Goal: Information Seeking & Learning: Learn about a topic

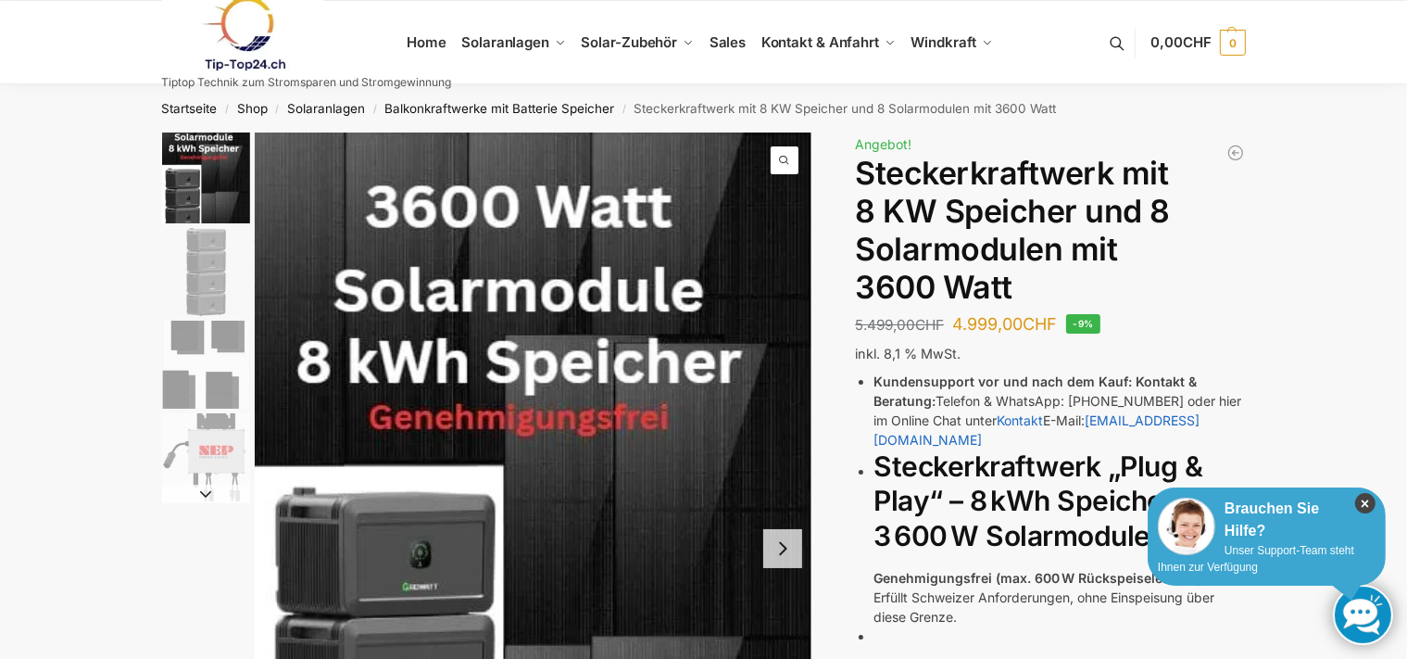
click at [1373, 503] on icon "×" at bounding box center [1366, 503] width 20 height 20
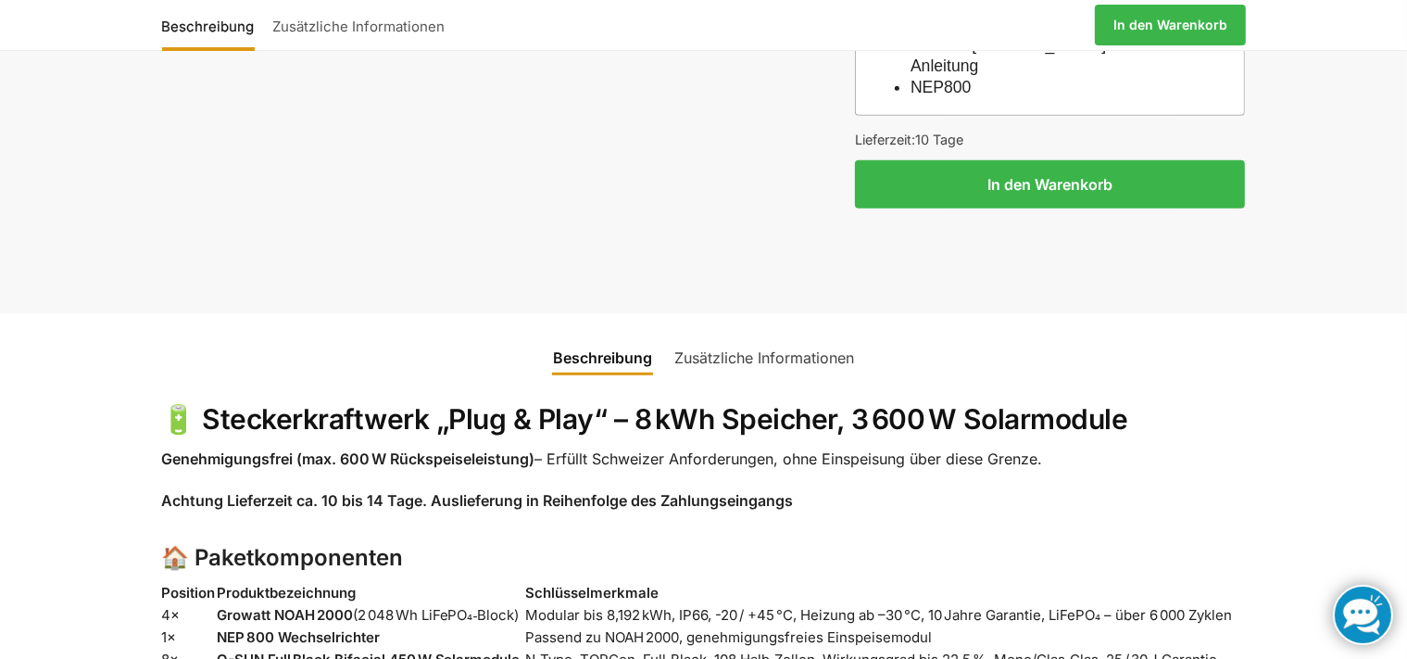
scroll to position [1174, 0]
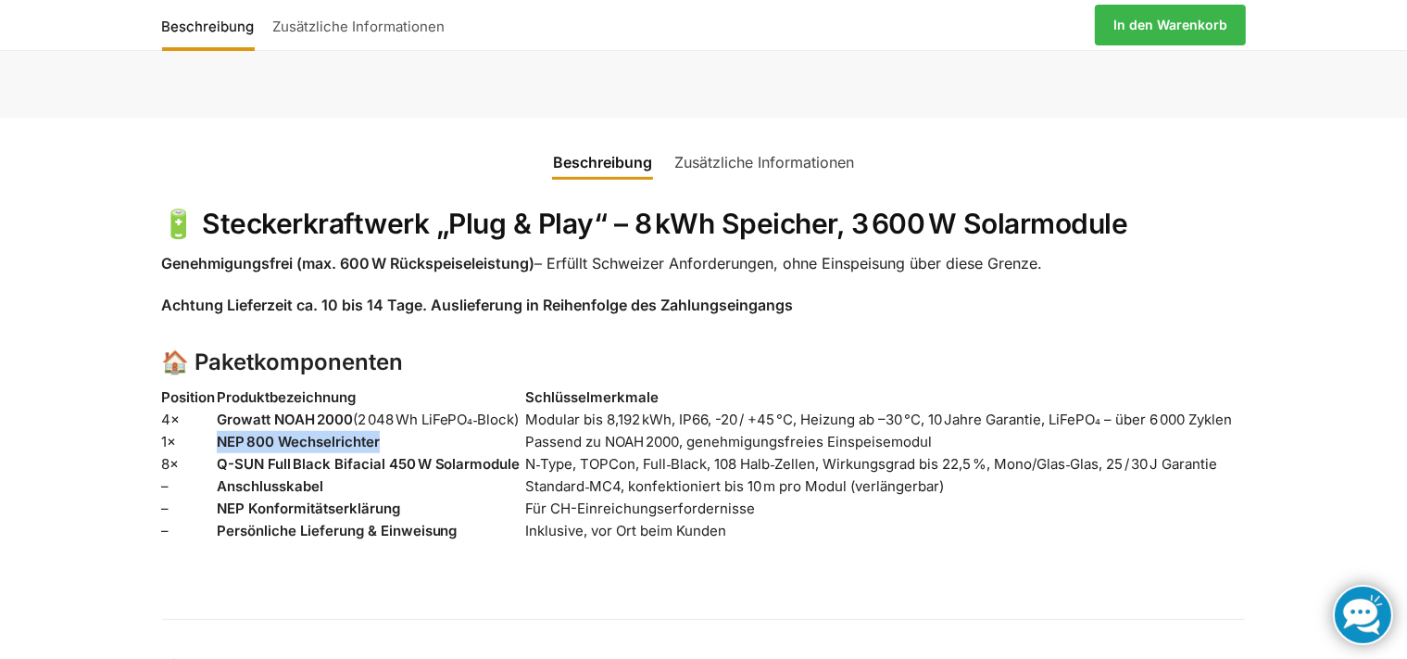
drag, startPoint x: 219, startPoint y: 397, endPoint x: 378, endPoint y: 397, distance: 159.4
click at [378, 433] on strong "NEP 800 Wechselrichter" at bounding box center [298, 442] width 163 height 18
copy strong "NEP 800 Wechselrichter"
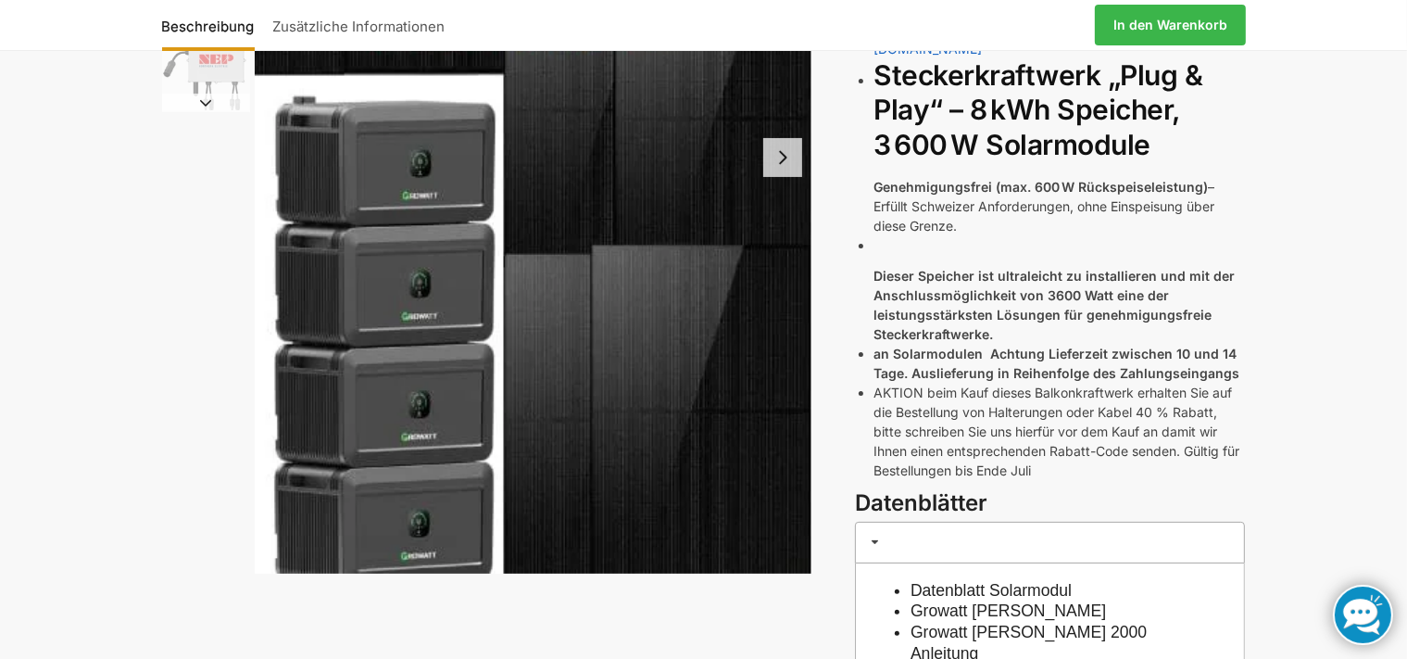
scroll to position [0, 0]
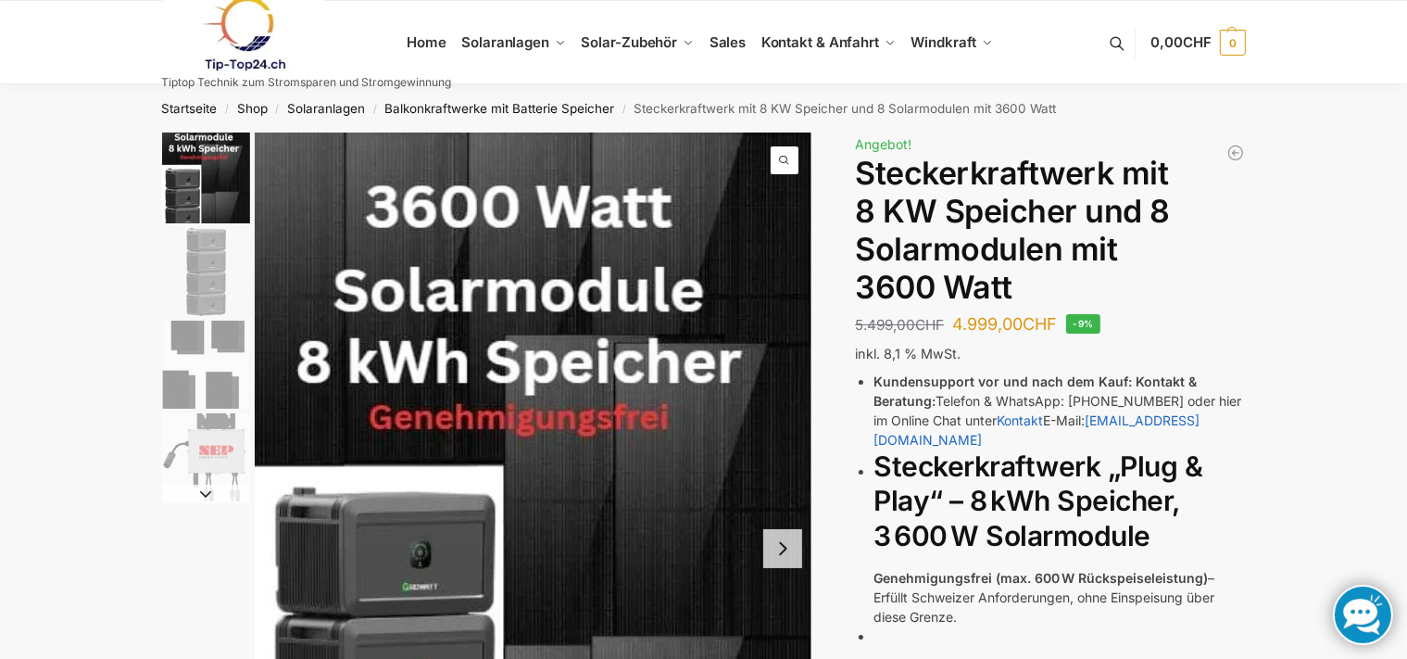
click at [785, 544] on button "Next slide" at bounding box center [782, 548] width 39 height 39
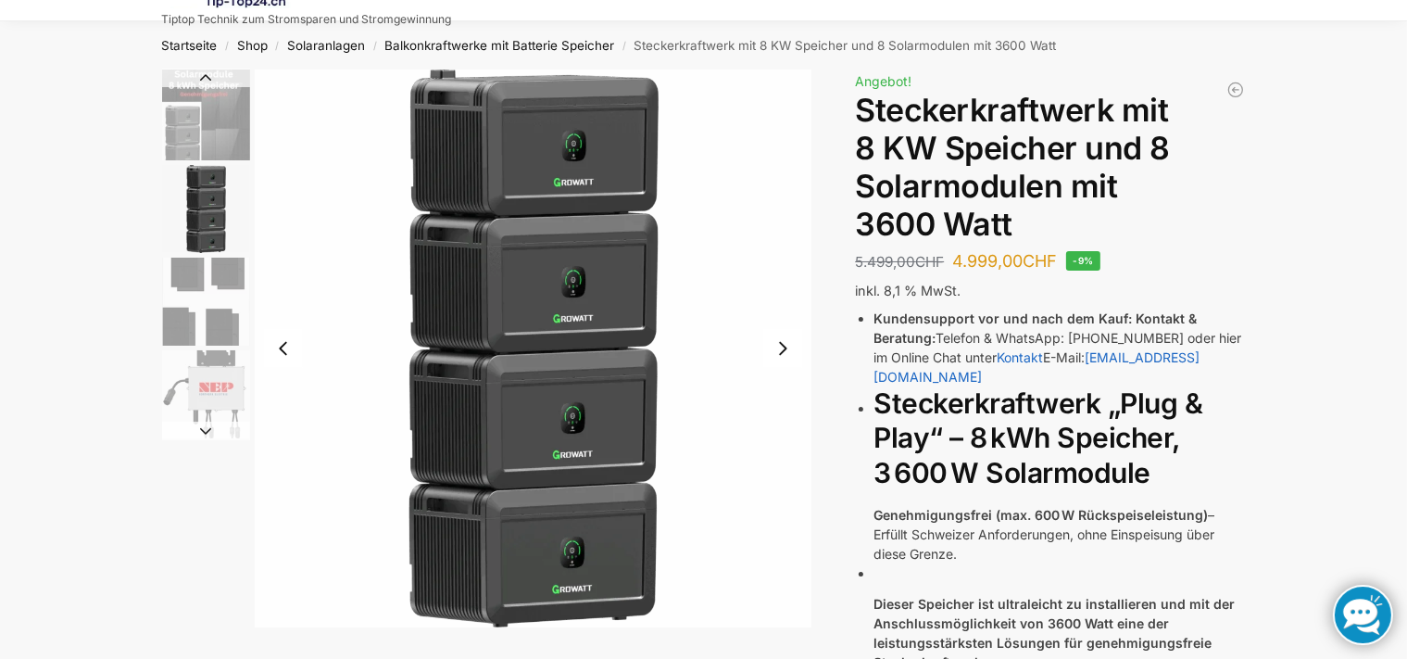
scroll to position [97, 0]
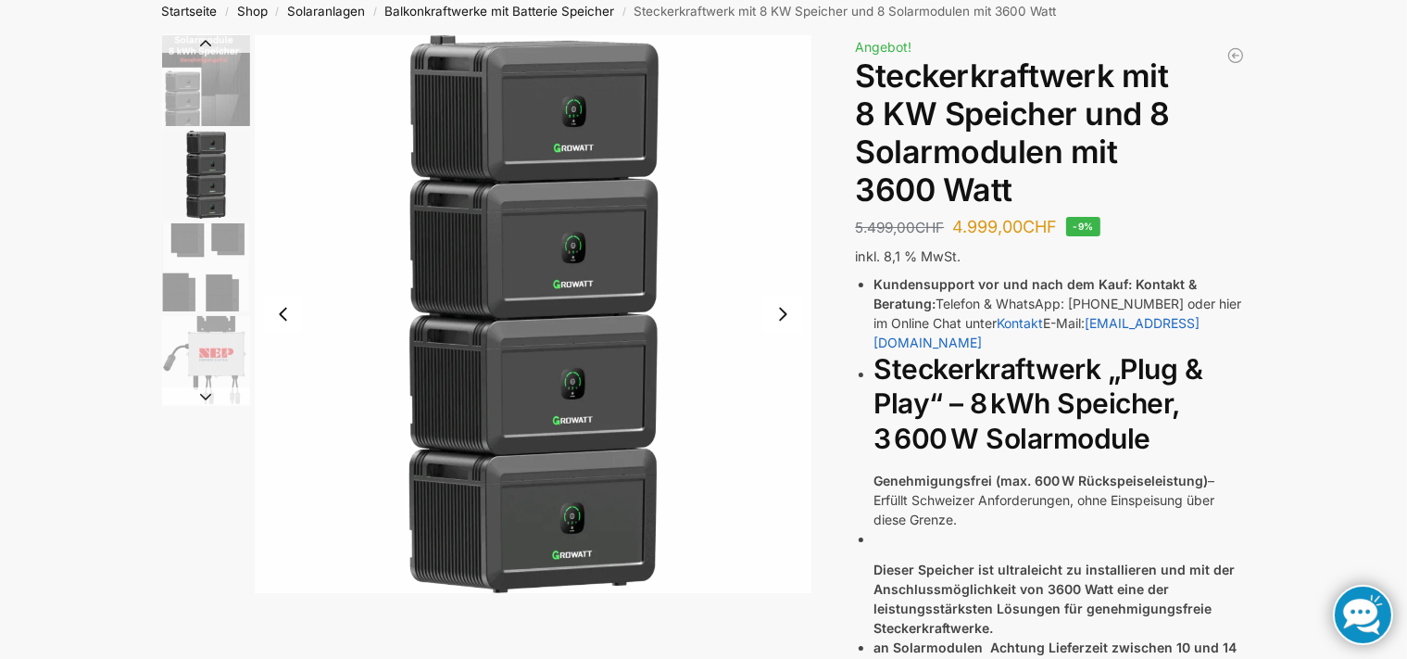
click at [784, 317] on button "Next slide" at bounding box center [782, 314] width 39 height 39
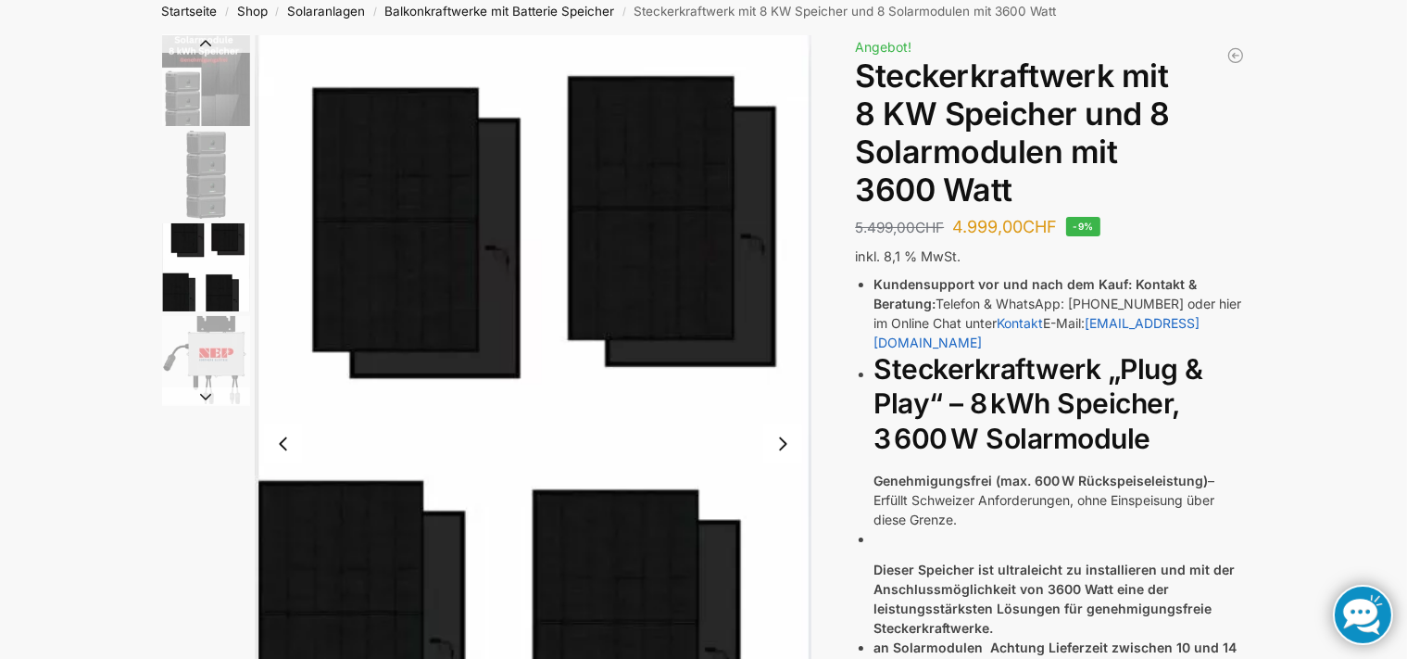
scroll to position [196, 0]
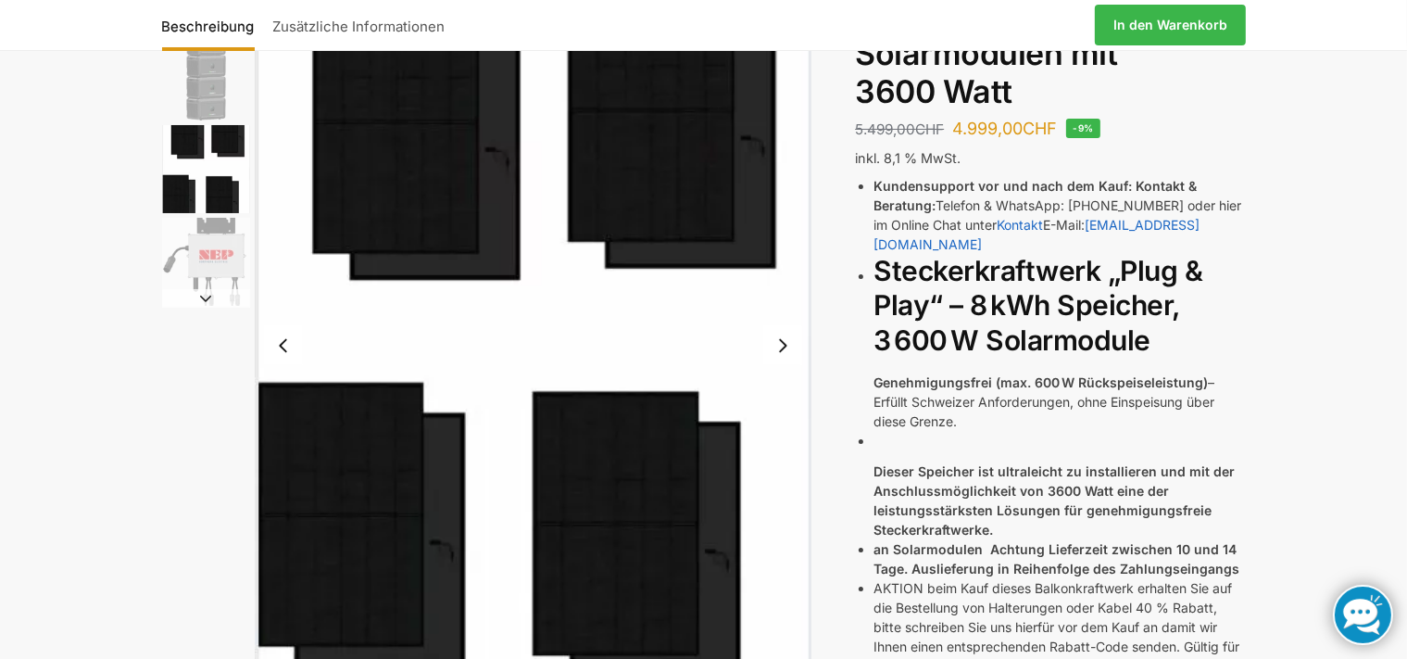
click at [785, 356] on button "Next slide" at bounding box center [782, 345] width 39 height 39
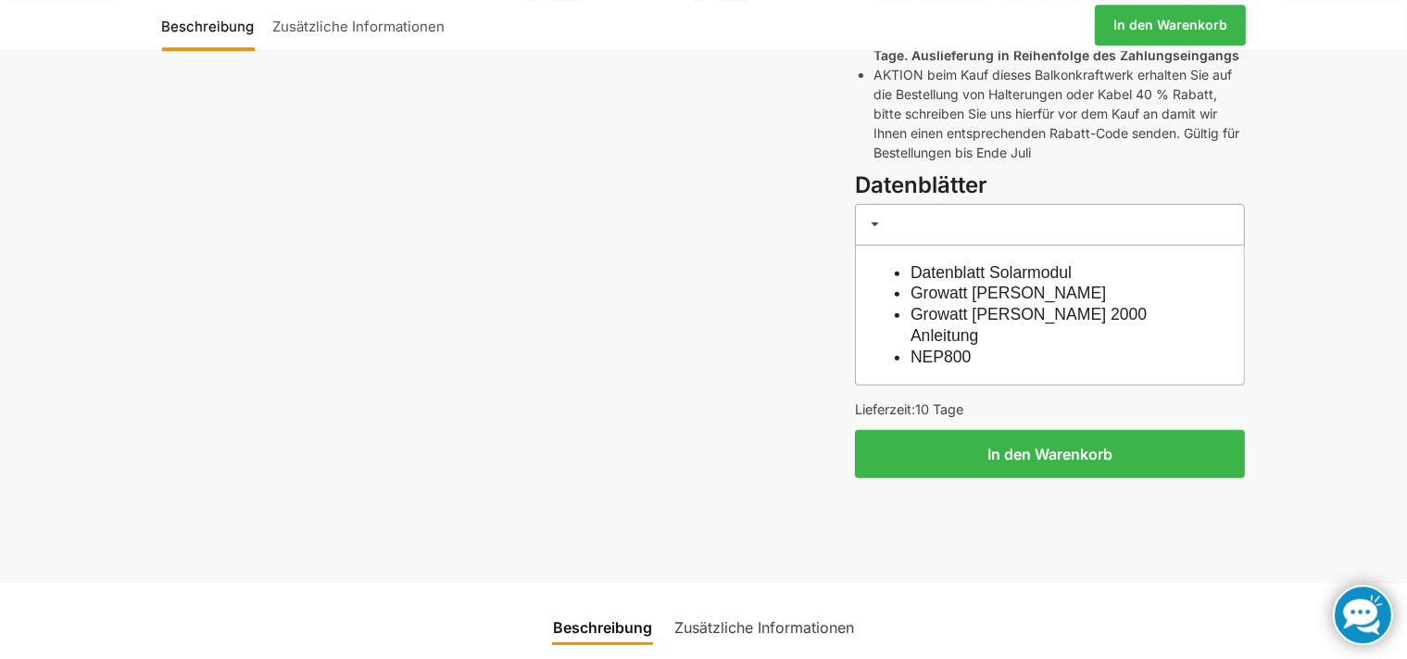
scroll to position [782, 0]
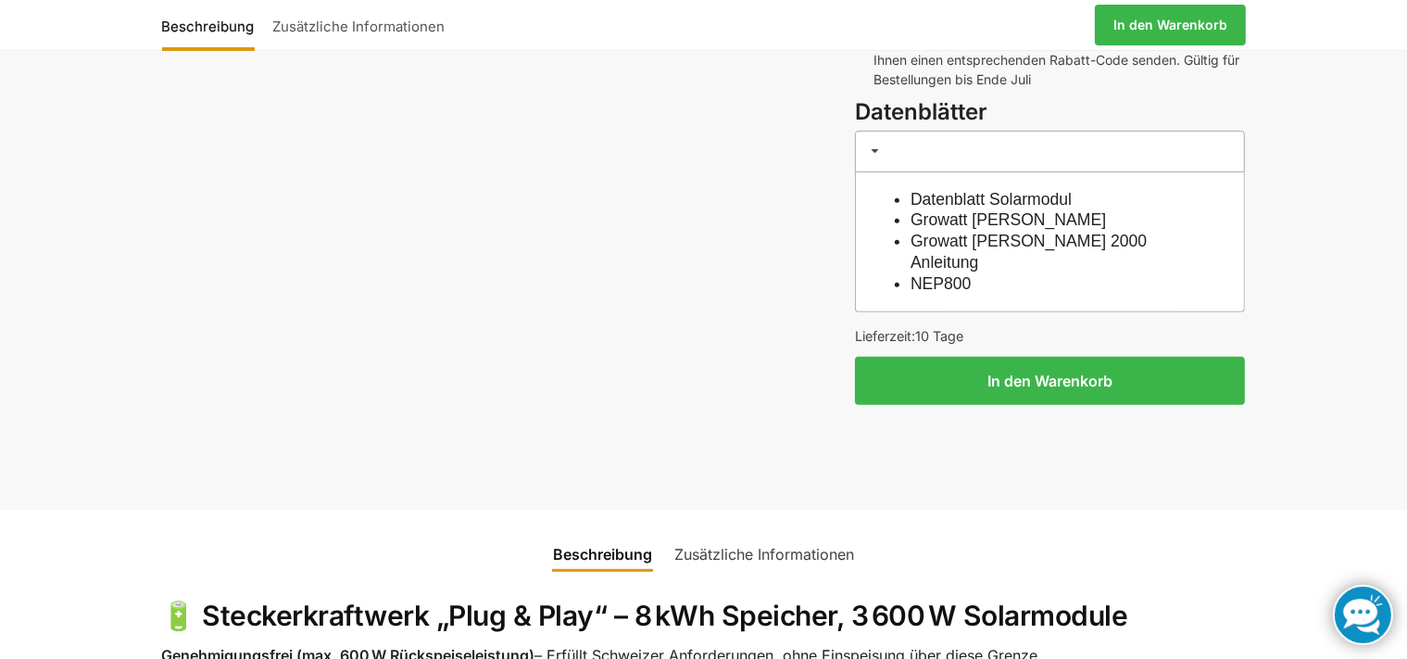
click at [921, 210] on link "Growatt Noah Datenblatt" at bounding box center [1009, 219] width 196 height 19
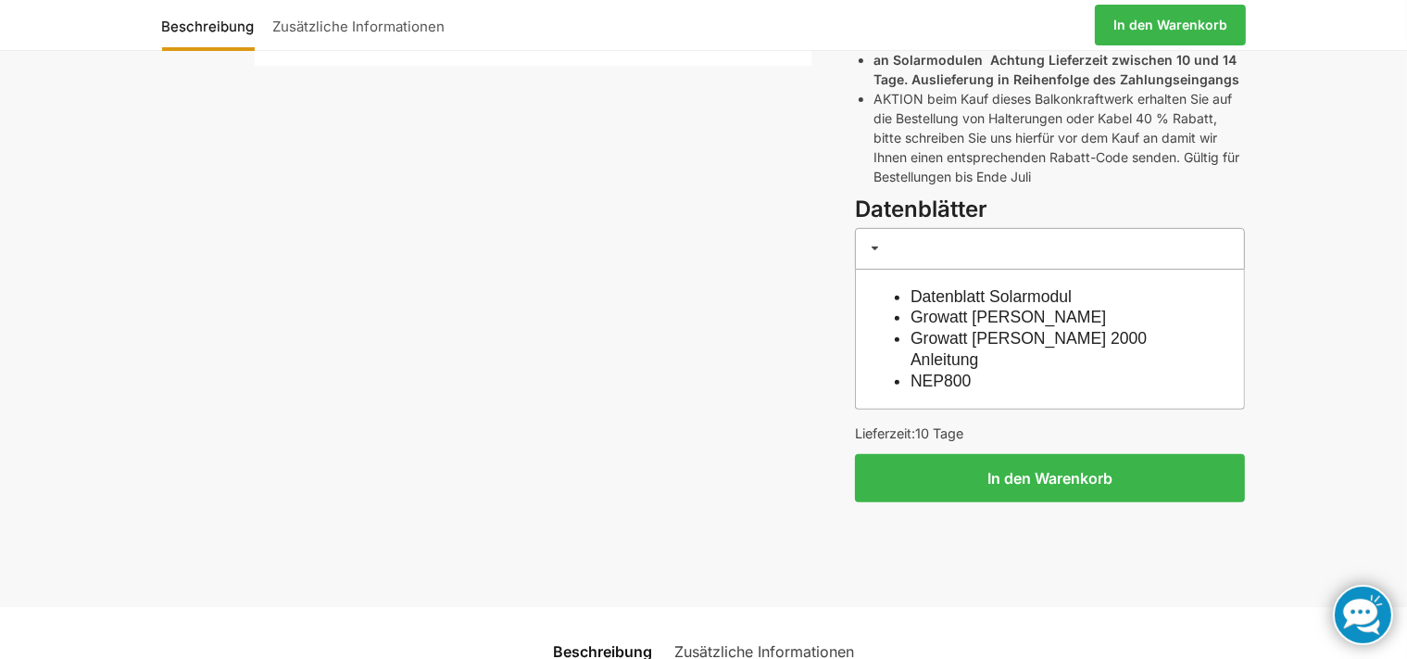
scroll to position [1174, 0]
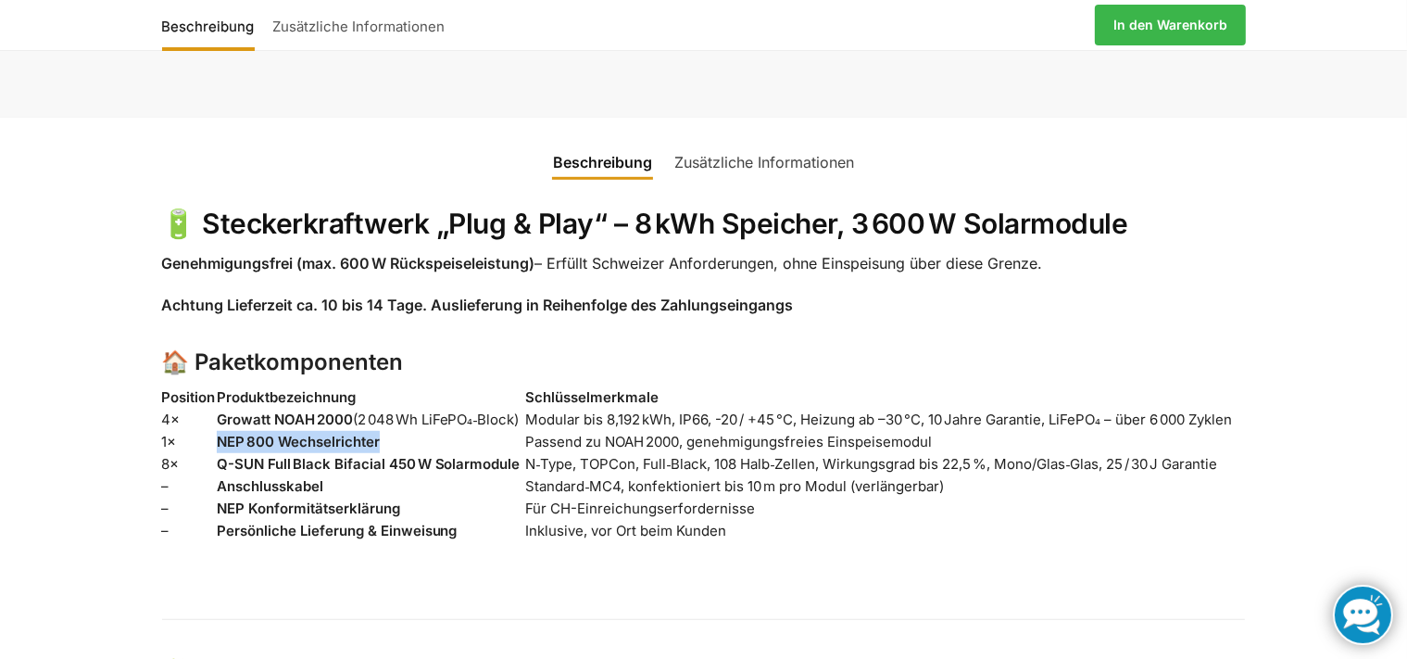
click at [250, 433] on strong "NEP 800 Wechselrichter" at bounding box center [298, 442] width 163 height 18
drag, startPoint x: 218, startPoint y: 398, endPoint x: 383, endPoint y: 397, distance: 164.9
click at [383, 431] on td "NEP 800 Wechselrichter" at bounding box center [371, 442] width 309 height 22
copy strong "NEP 800 Wechselrichter"
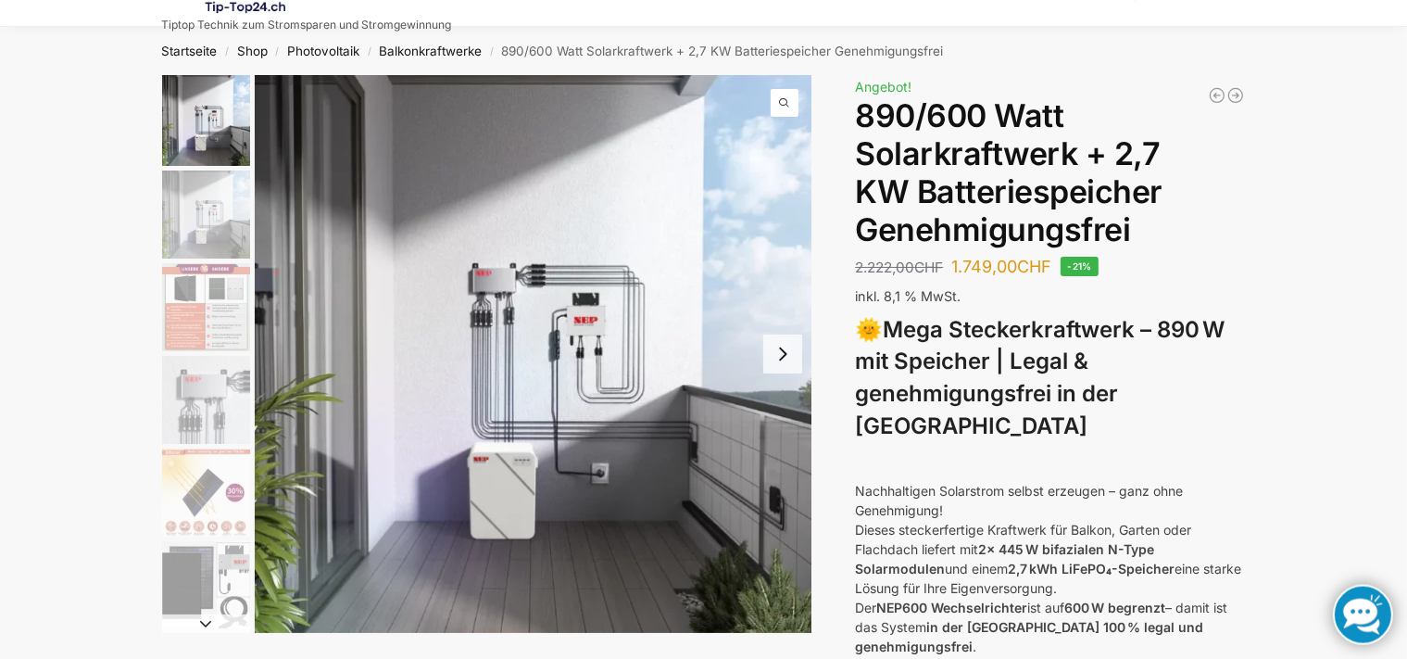
scroll to position [97, 0]
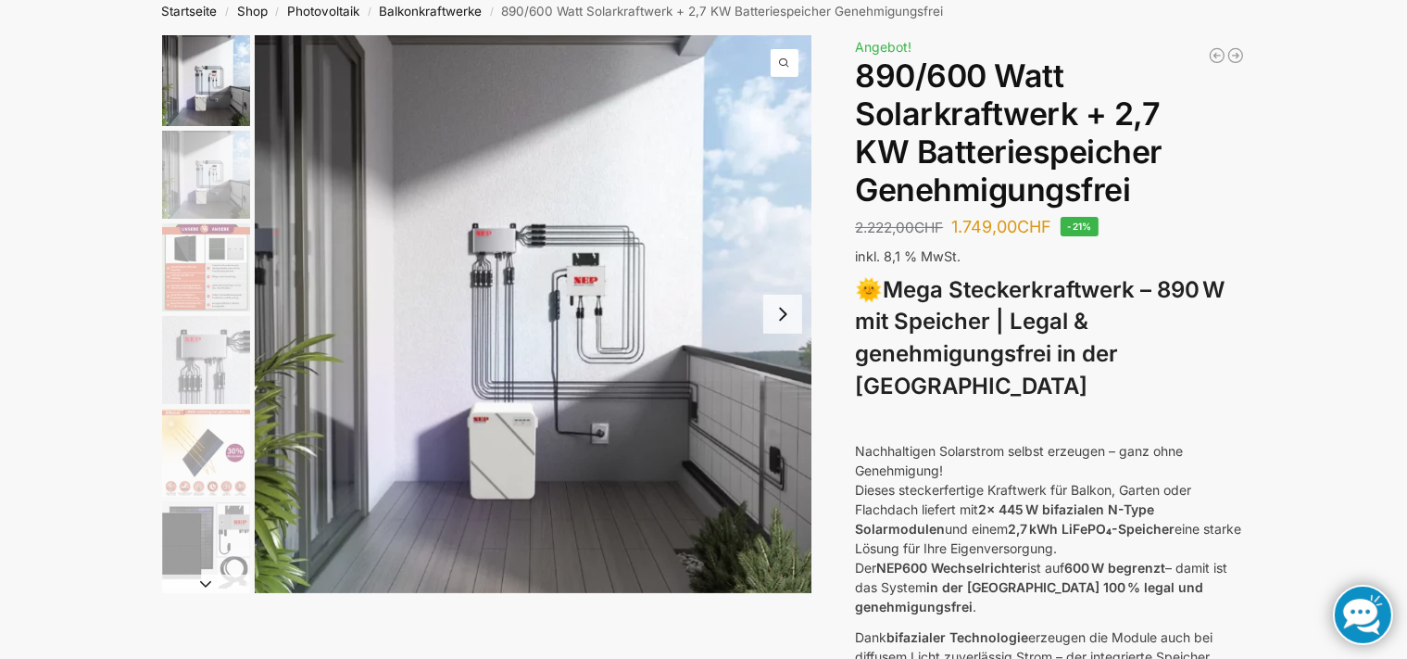
click at [211, 189] on img "2 / 12" at bounding box center [206, 175] width 88 height 88
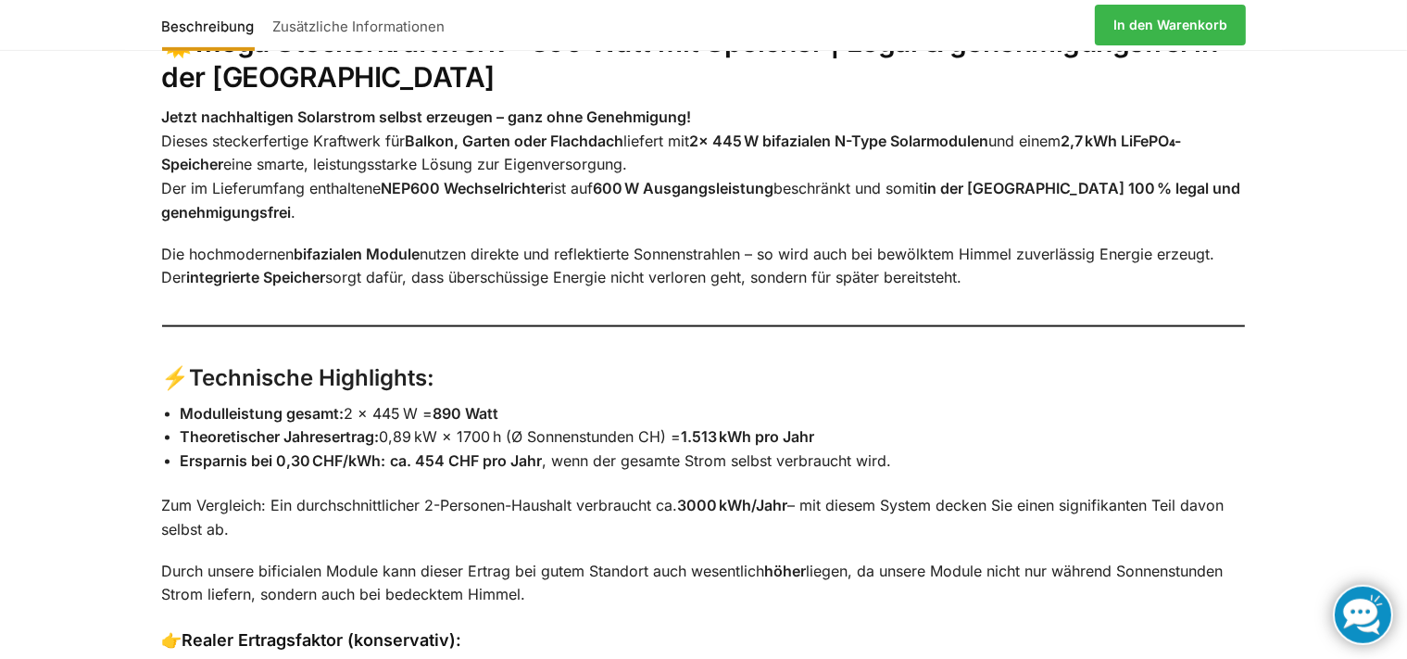
scroll to position [2250, 0]
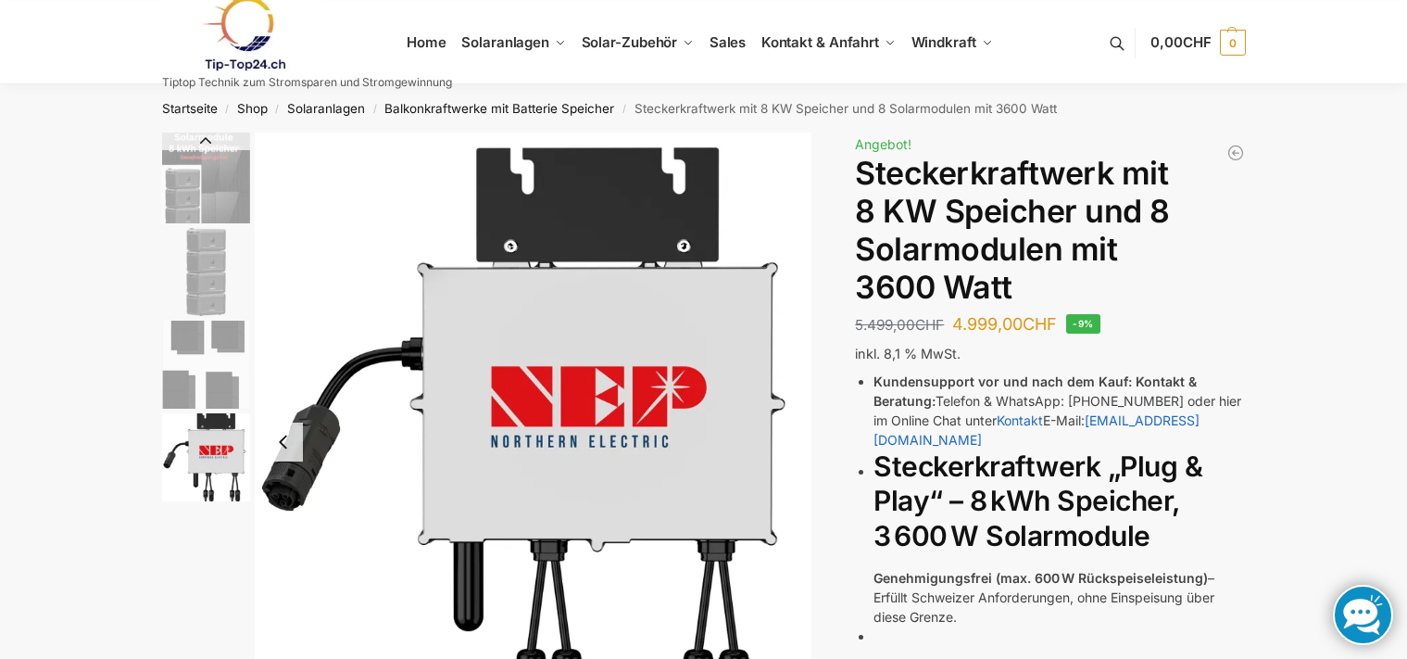
scroll to position [1174, 0]
